Goal: Task Accomplishment & Management: Use online tool/utility

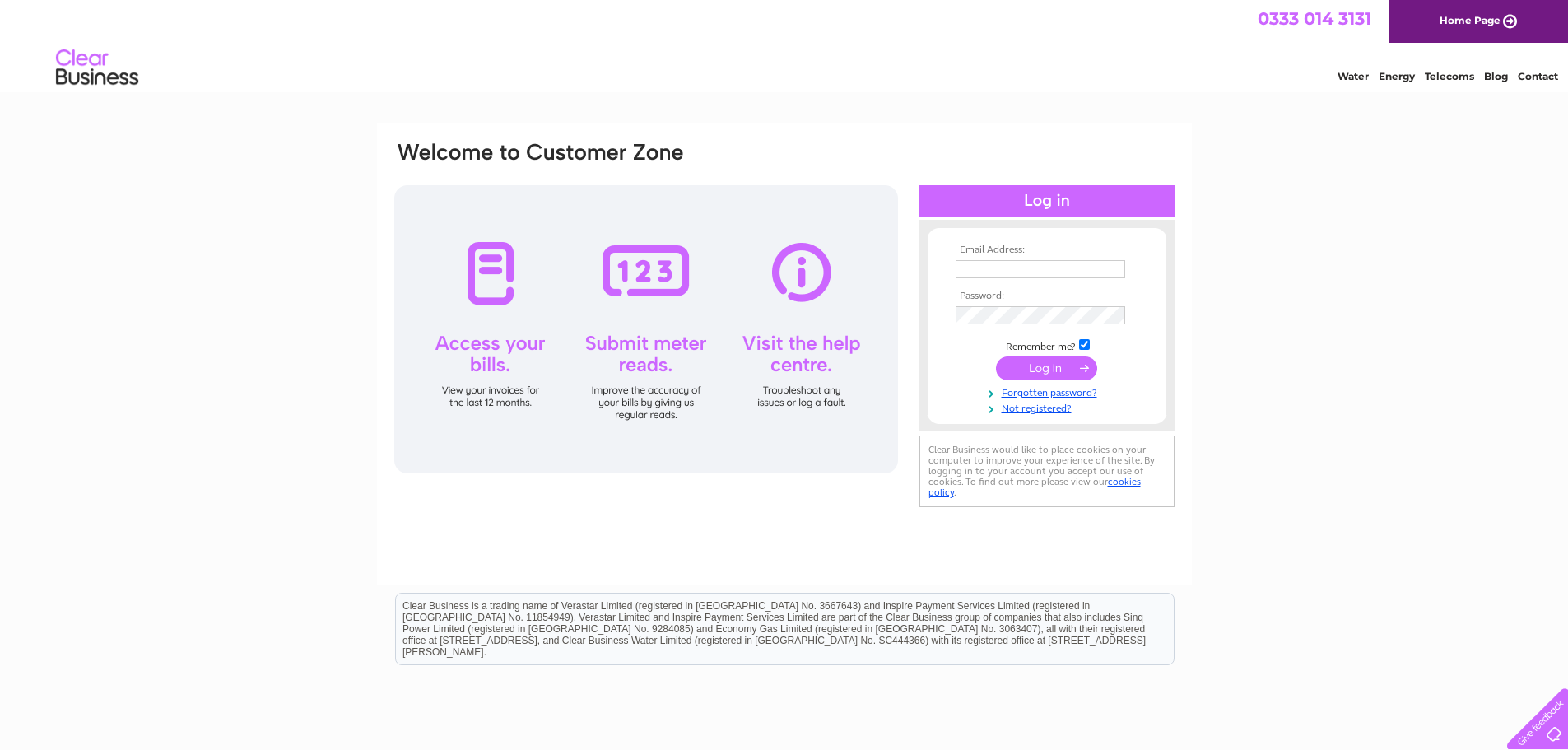
type input "accounts@galeteam.co.uk"
click at [1074, 370] on input "submit" at bounding box center [1047, 368] width 101 height 23
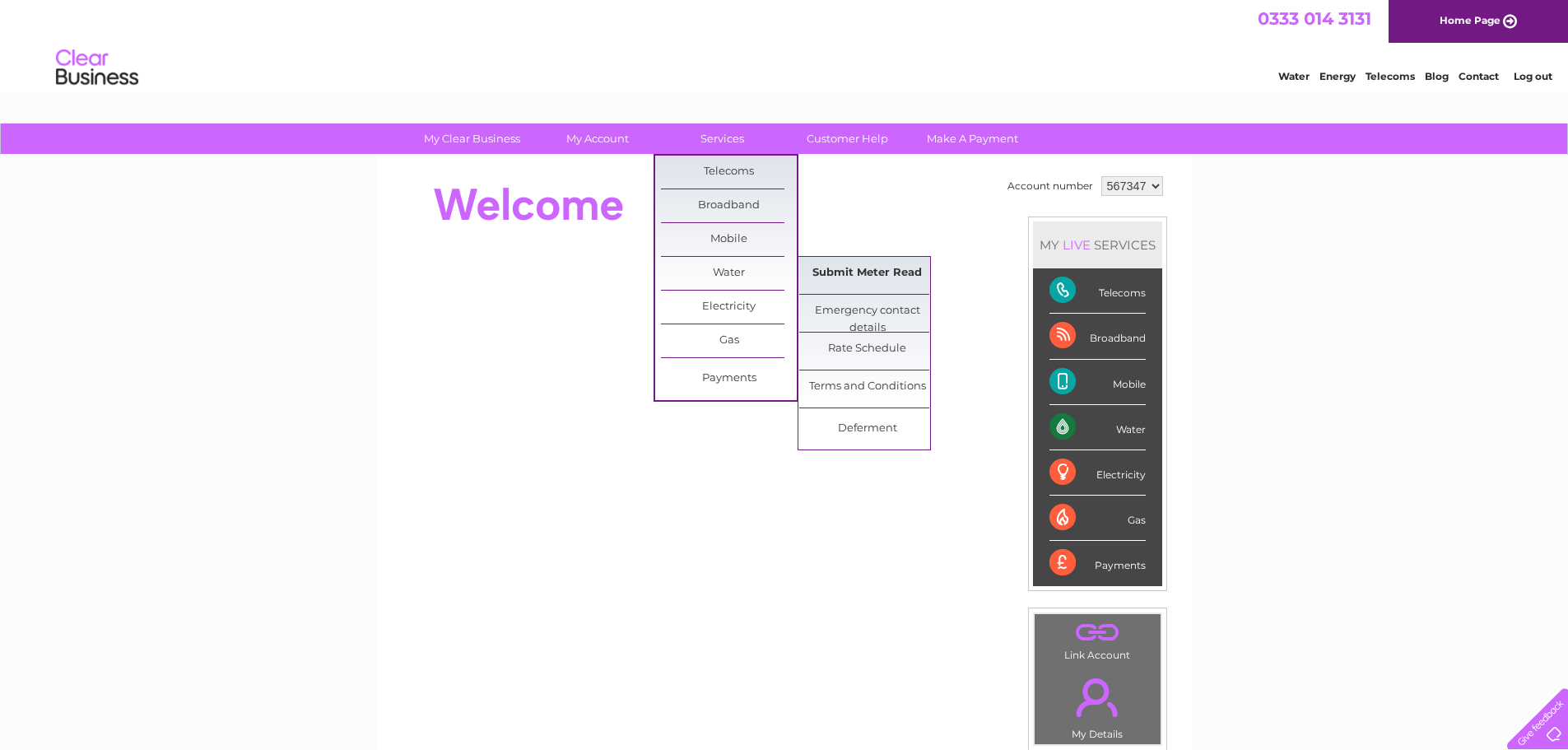
click at [851, 268] on link "Submit Meter Read" at bounding box center [867, 273] width 136 height 32
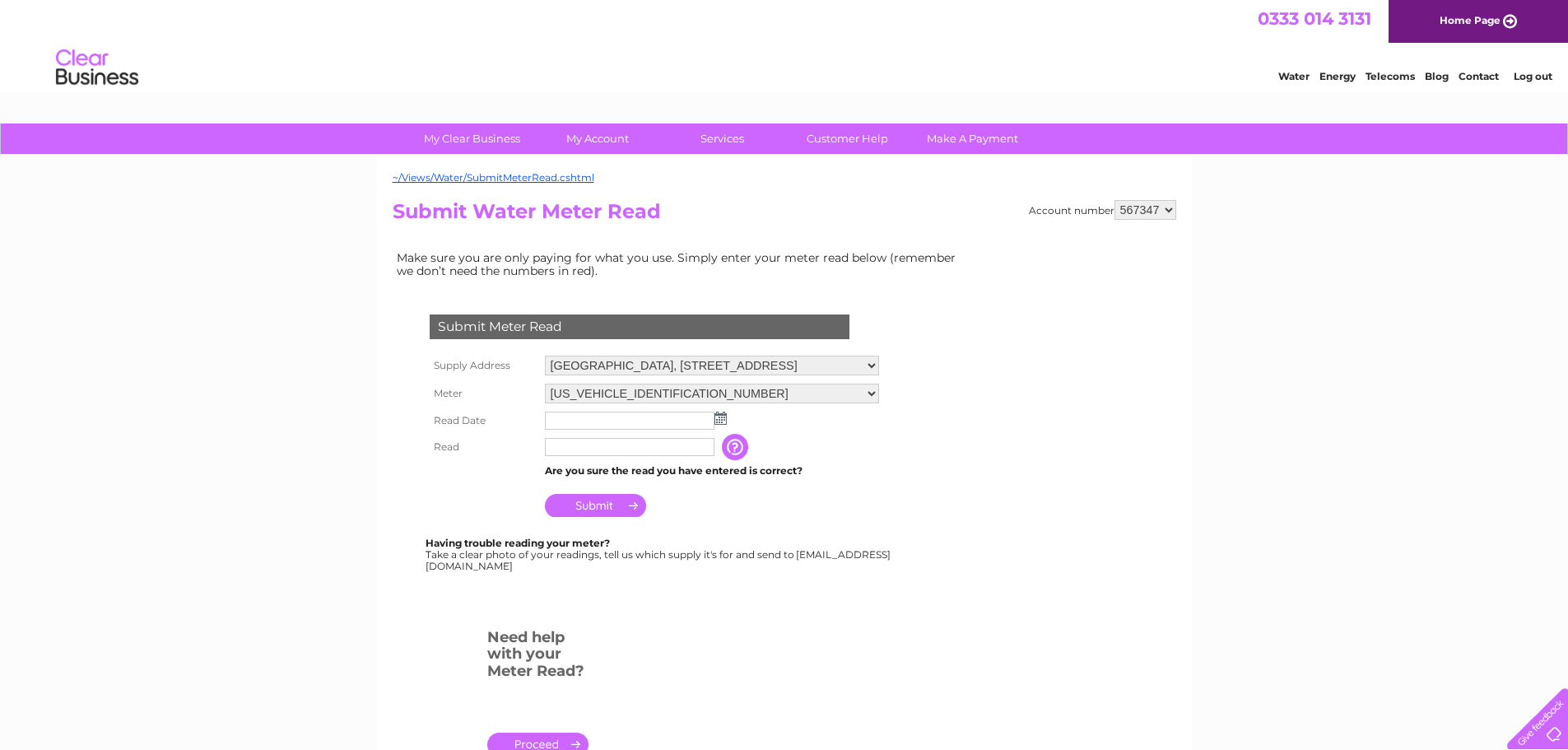
click at [723, 421] on img at bounding box center [720, 418] width 12 height 13
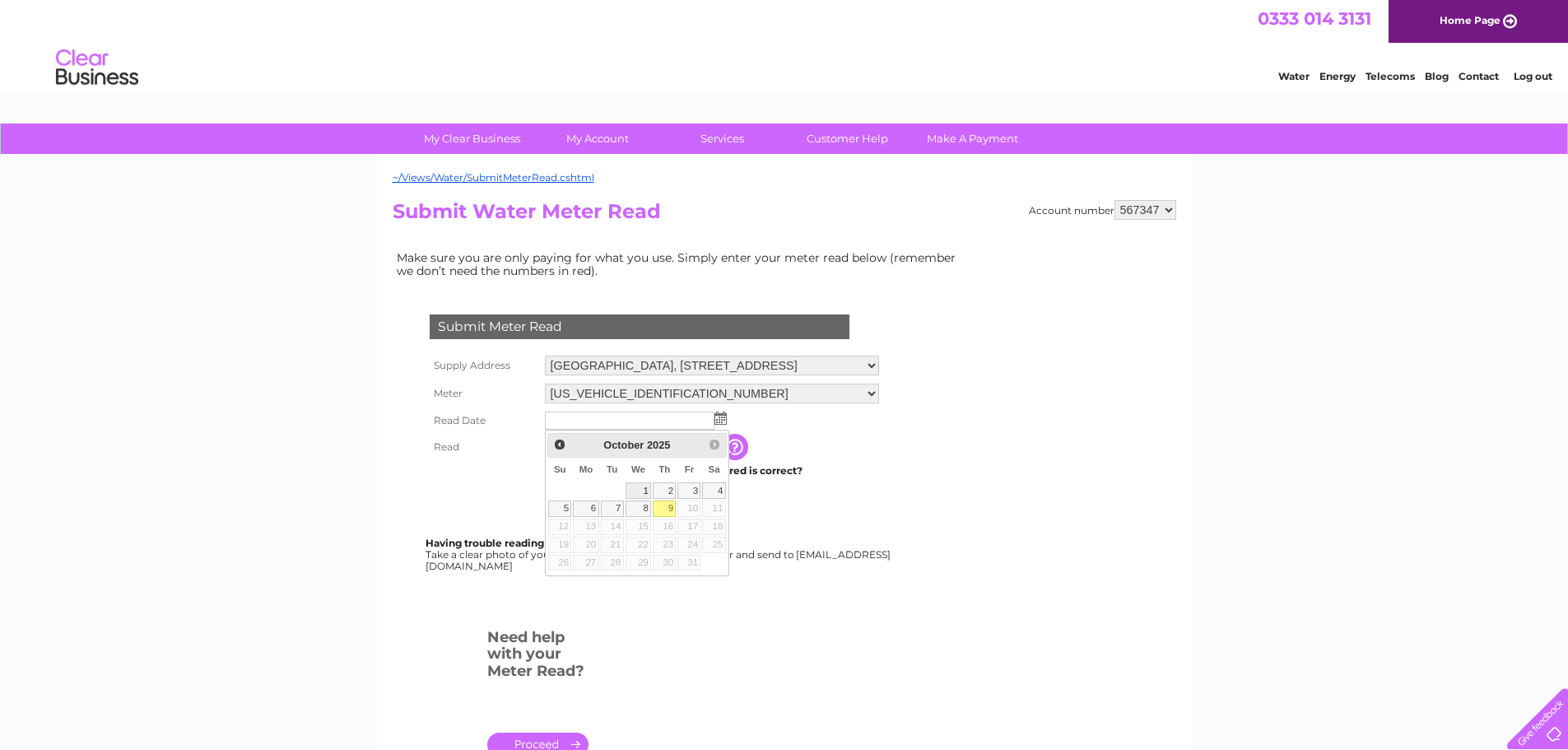
click at [637, 491] on link "1" at bounding box center [639, 490] width 27 height 16
type input "2025/10/01"
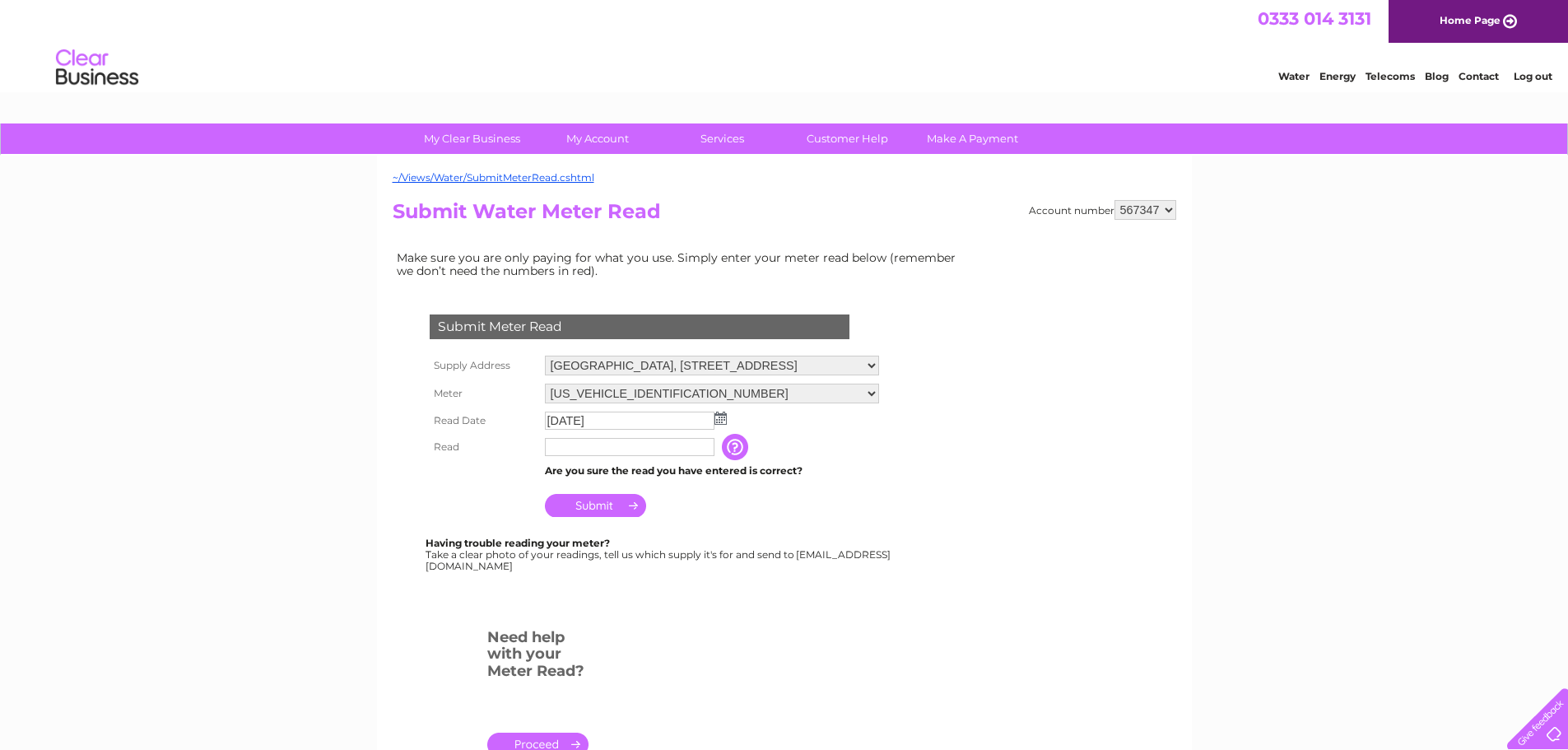
click at [615, 442] on input "text" at bounding box center [630, 447] width 170 height 18
type input "2395"
click at [713, 509] on td "Submit" at bounding box center [711, 501] width 343 height 39
click at [616, 505] on input "Submit" at bounding box center [596, 505] width 101 height 23
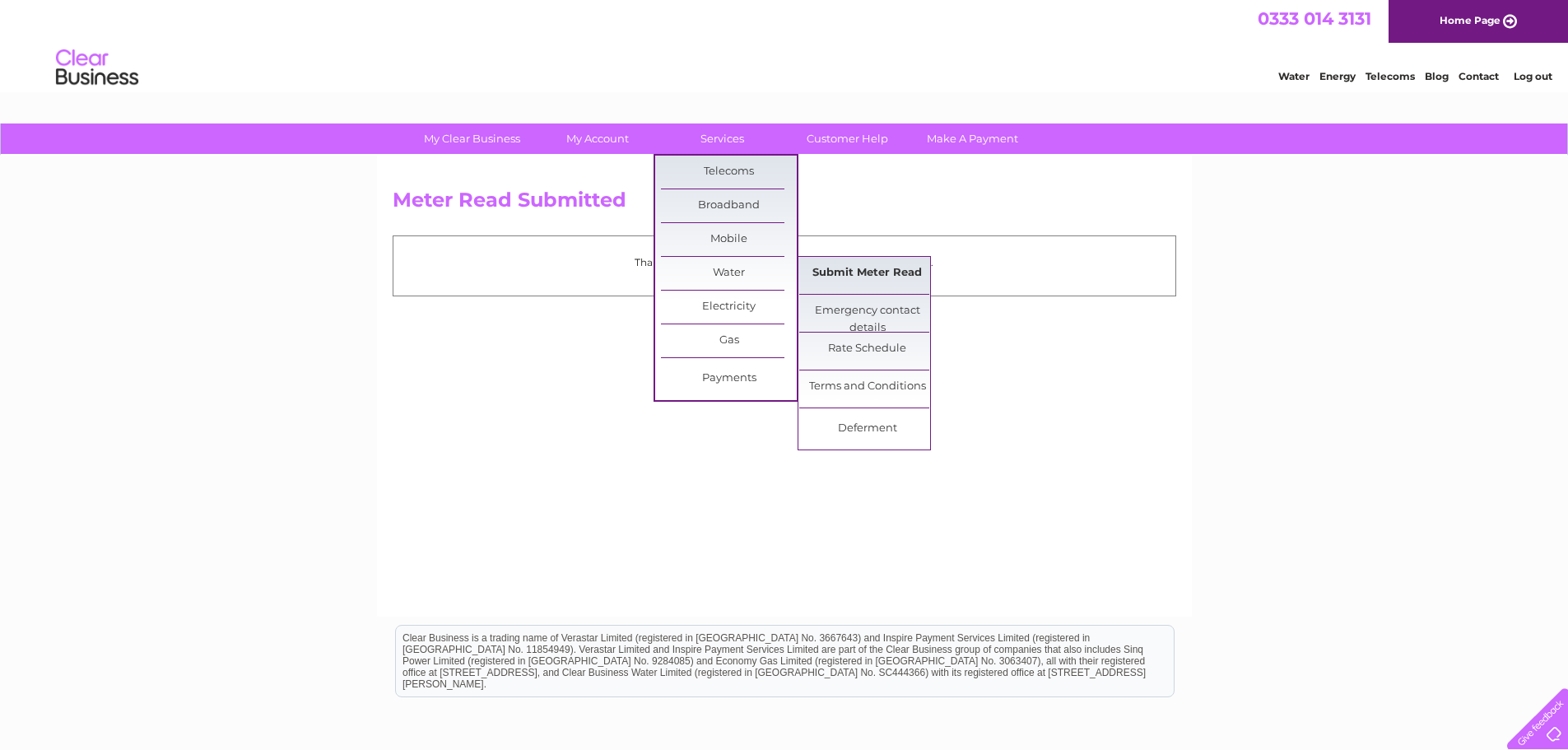
click at [830, 274] on link "Submit Meter Read" at bounding box center [867, 273] width 136 height 32
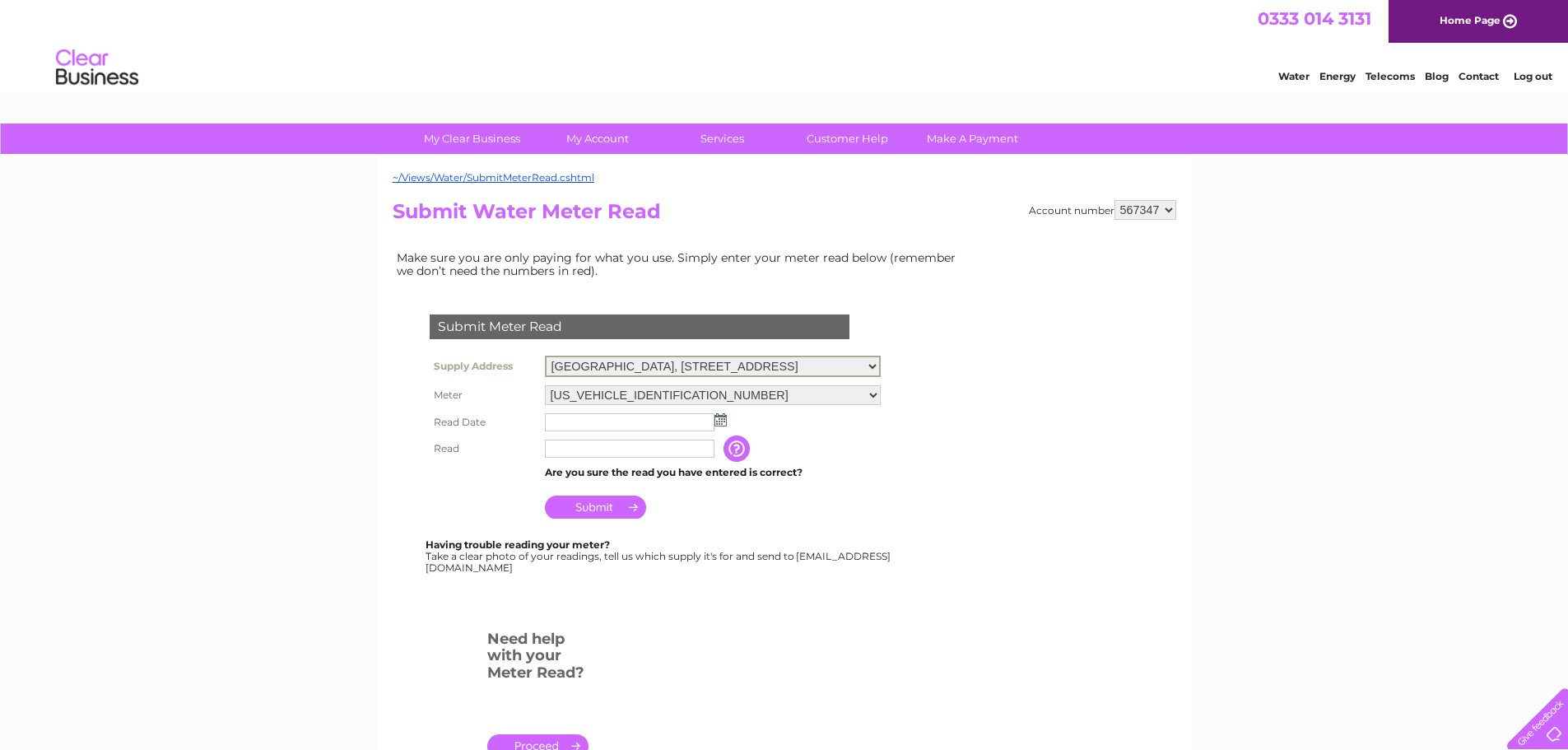
click at [827, 364] on select "[GEOGRAPHIC_DATA], [STREET_ADDRESS][GEOGRAPHIC_DATA][PERSON_NAME], [GEOGRAPHIC_…" at bounding box center [713, 366] width 336 height 21
select select "552076"
click at [545, 355] on select "[GEOGRAPHIC_DATA], [STREET_ADDRESS][GEOGRAPHIC_DATA][PERSON_NAME], [GEOGRAPHIC_…" at bounding box center [713, 366] width 336 height 21
click at [723, 424] on img at bounding box center [720, 420] width 12 height 13
click at [724, 423] on img at bounding box center [720, 418] width 12 height 13
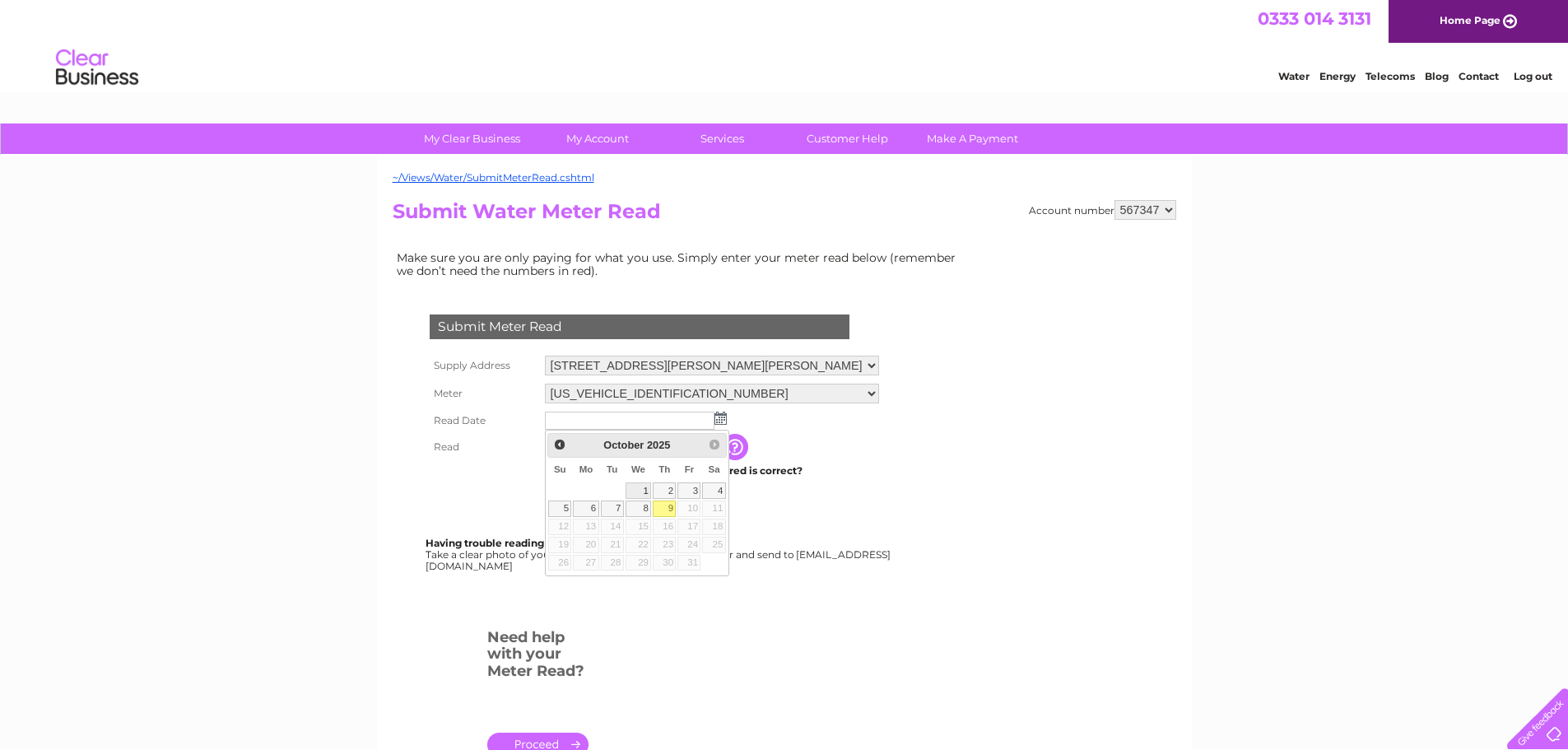
click at [642, 488] on link "1" at bounding box center [639, 490] width 27 height 16
type input "[DATE]"
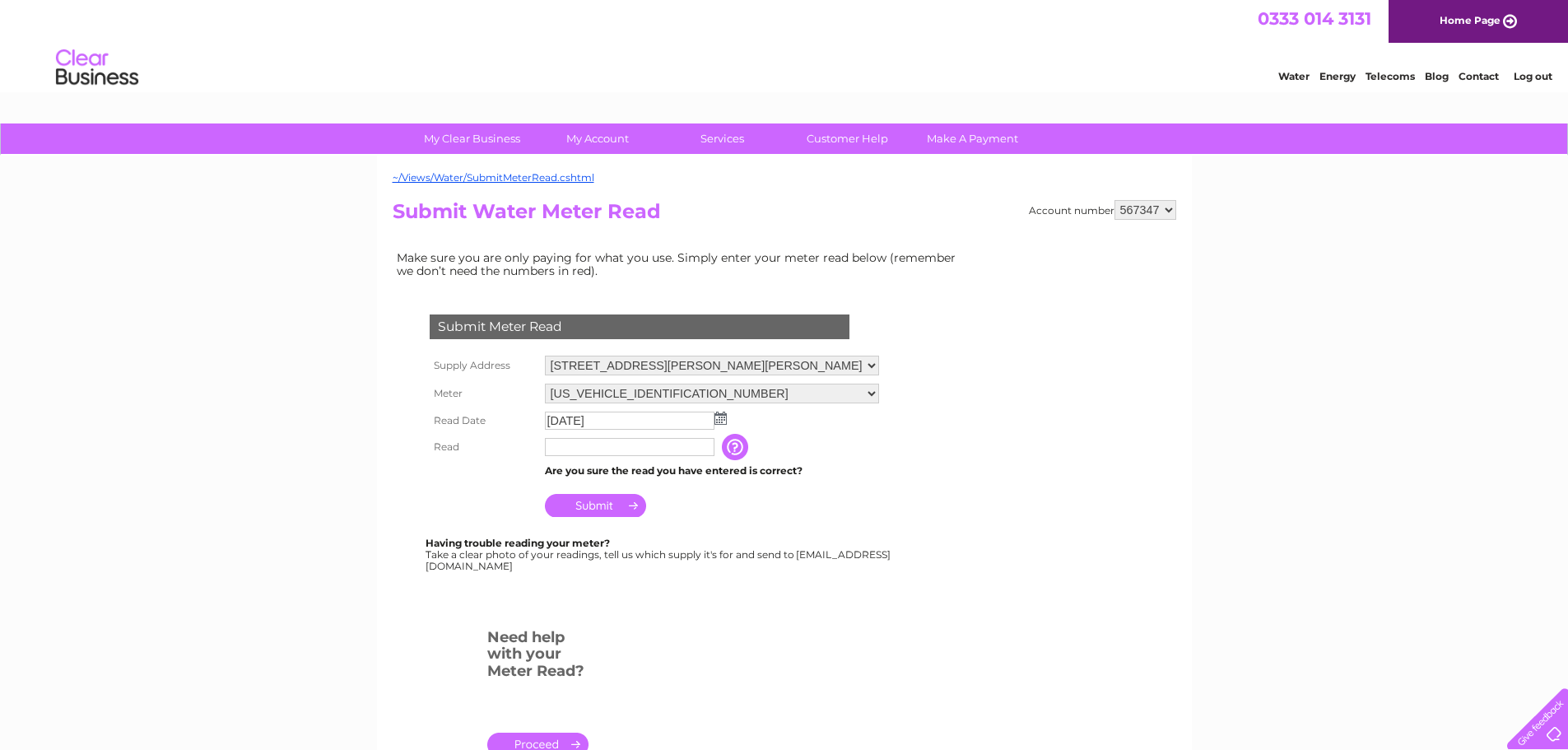
click at [634, 446] on input "text" at bounding box center [630, 447] width 170 height 18
type input "3909"
click at [628, 504] on input "Submit" at bounding box center [596, 507] width 101 height 23
